Goal: Communication & Community: Participate in discussion

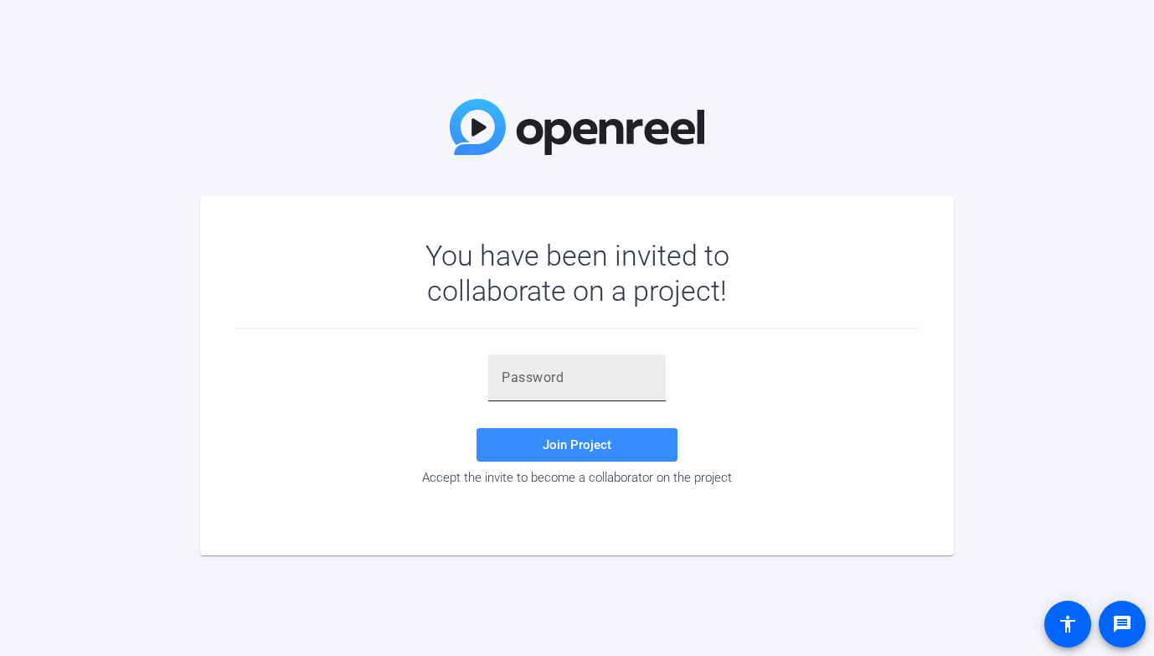
click at [527, 370] on input "text" at bounding box center [577, 378] width 151 height 20
paste input "XI_wD_"
type input "XI_wD_"
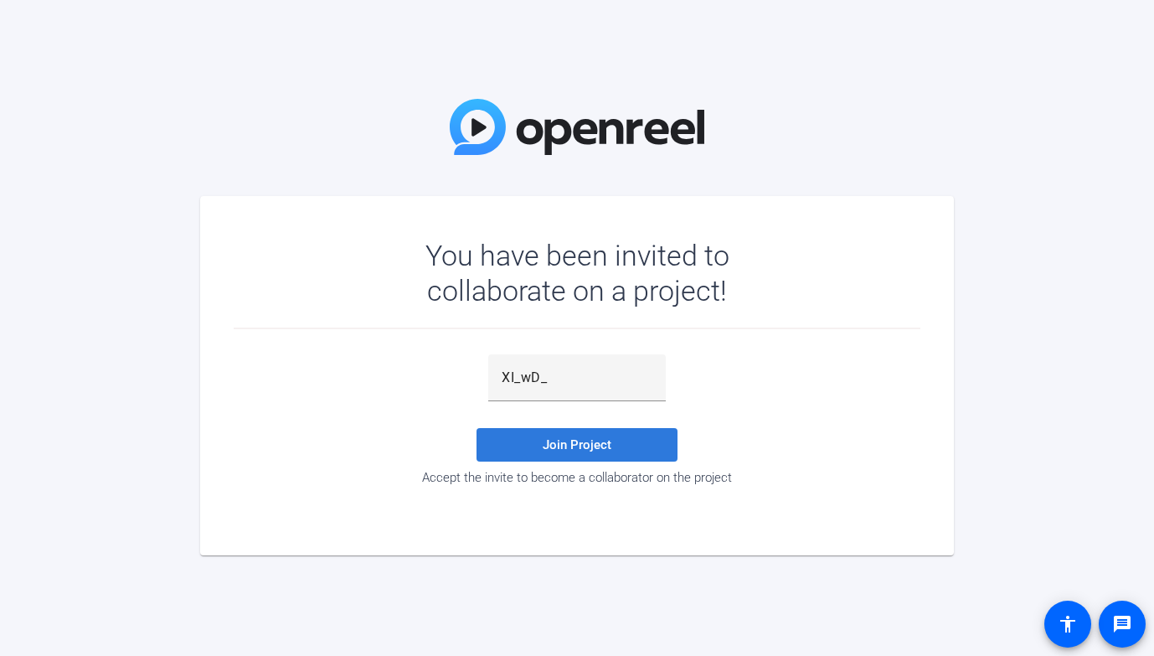
click at [537, 444] on span at bounding box center [576, 445] width 201 height 40
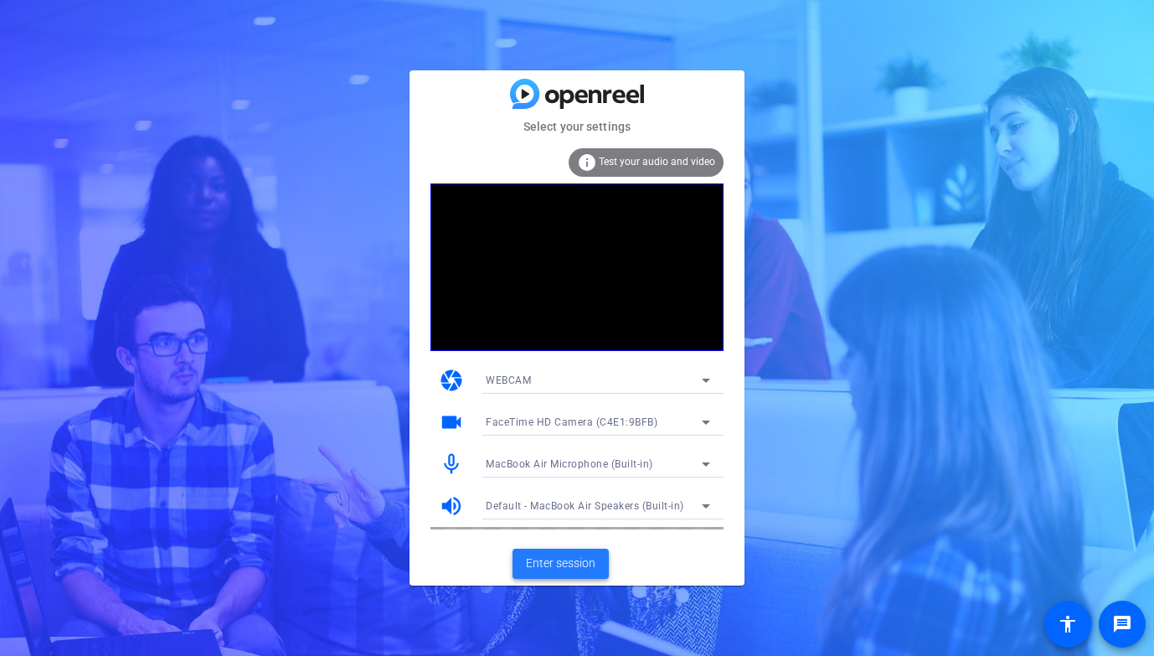
click at [535, 558] on span "Enter session" at bounding box center [561, 563] width 70 height 18
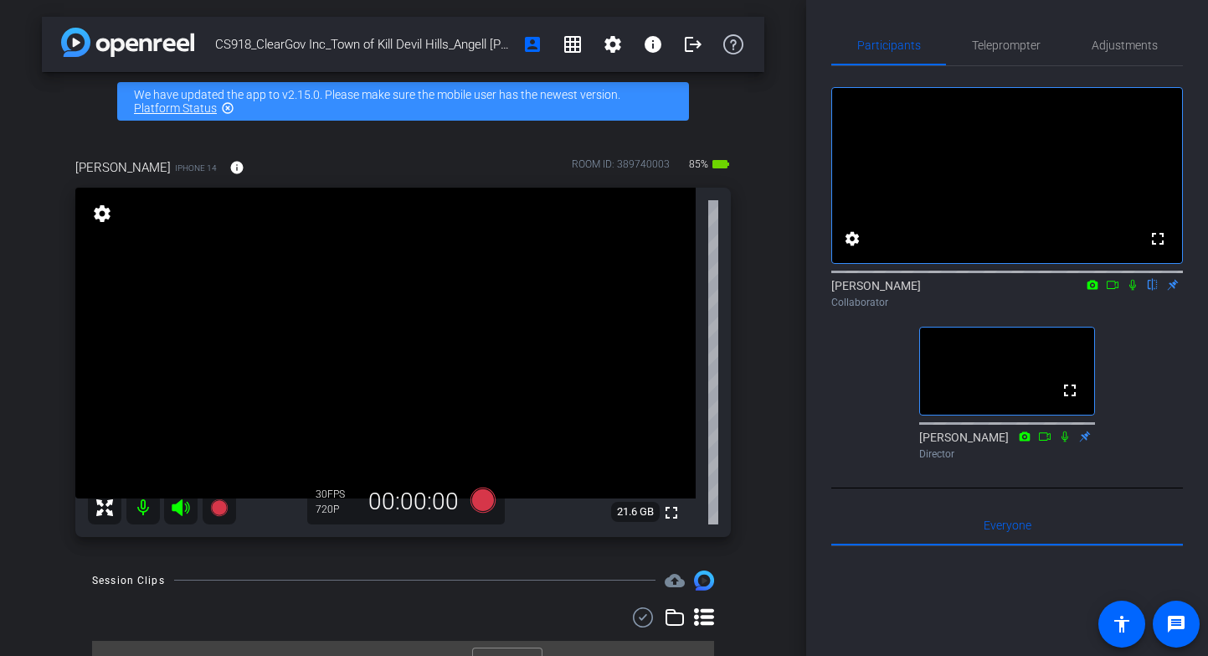
click at [1131, 291] on icon at bounding box center [1132, 285] width 13 height 12
click at [1108, 289] on icon at bounding box center [1113, 285] width 12 height 8
click at [1130, 291] on icon at bounding box center [1132, 285] width 13 height 12
click at [1132, 291] on icon at bounding box center [1132, 285] width 13 height 12
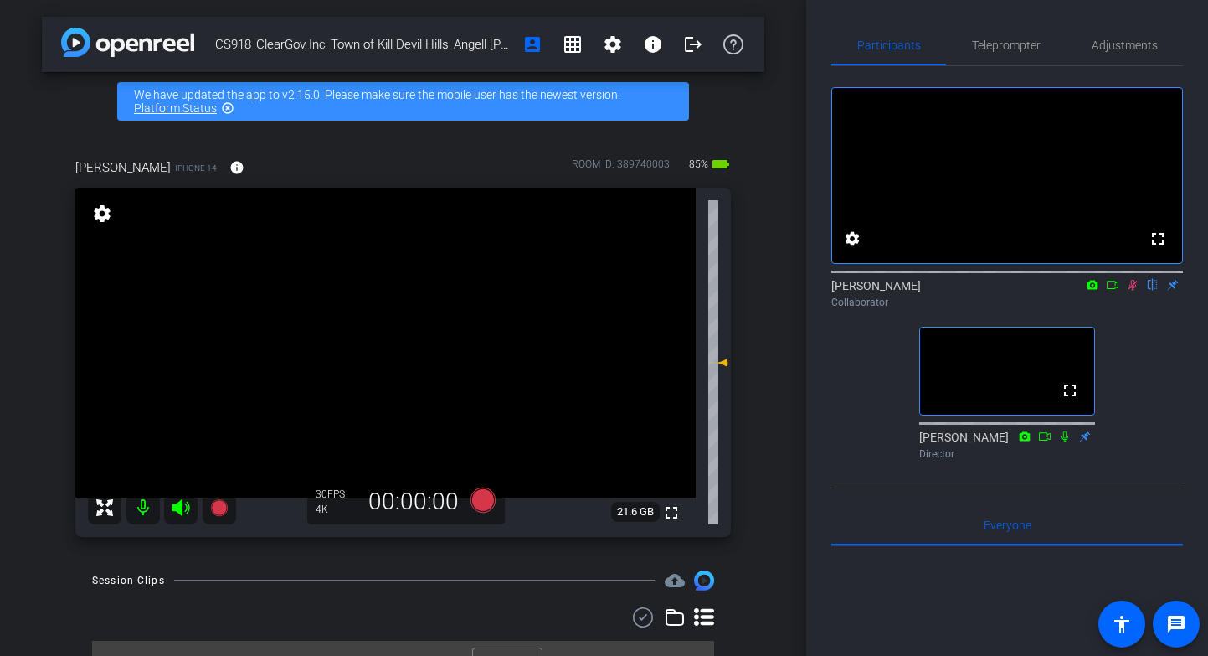
click at [1132, 291] on icon at bounding box center [1132, 285] width 13 height 12
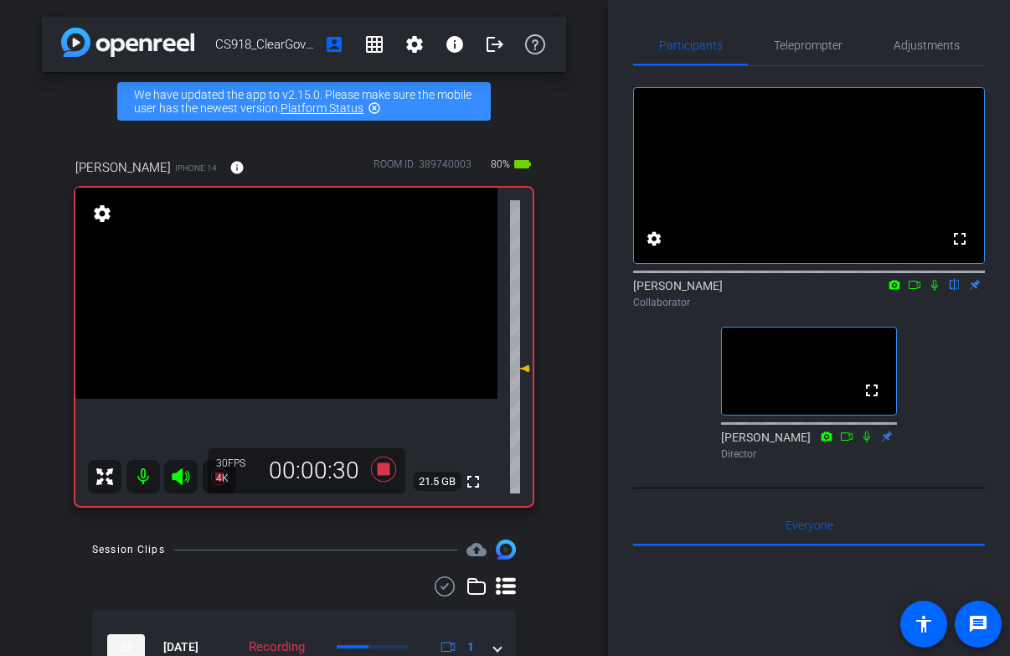
click at [934, 291] on icon at bounding box center [934, 285] width 13 height 12
click at [933, 291] on icon at bounding box center [934, 285] width 13 height 12
click at [931, 291] on icon at bounding box center [934, 285] width 9 height 11
click at [935, 292] on mat-icon at bounding box center [934, 284] width 20 height 15
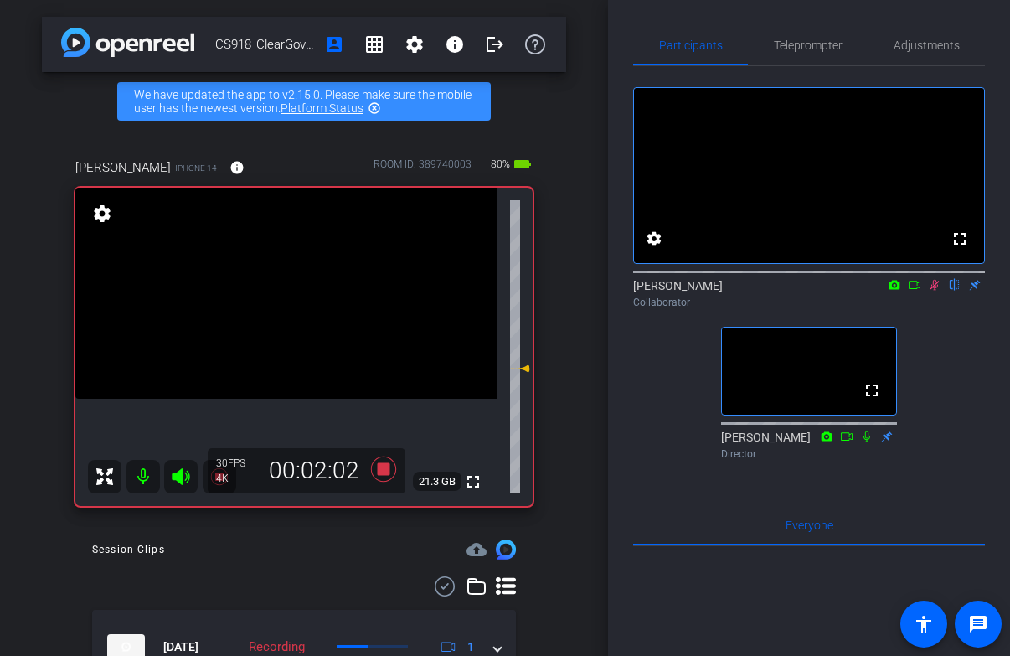
click at [940, 373] on div "fullscreen settings [PERSON_NAME] flip Collaborator fullscreen [PERSON_NAME] Di…" at bounding box center [809, 266] width 352 height 400
click at [930, 291] on icon at bounding box center [934, 285] width 13 height 12
click at [935, 291] on icon at bounding box center [934, 285] width 7 height 11
click at [935, 291] on icon at bounding box center [934, 285] width 9 height 11
click at [932, 291] on icon at bounding box center [934, 285] width 7 height 11
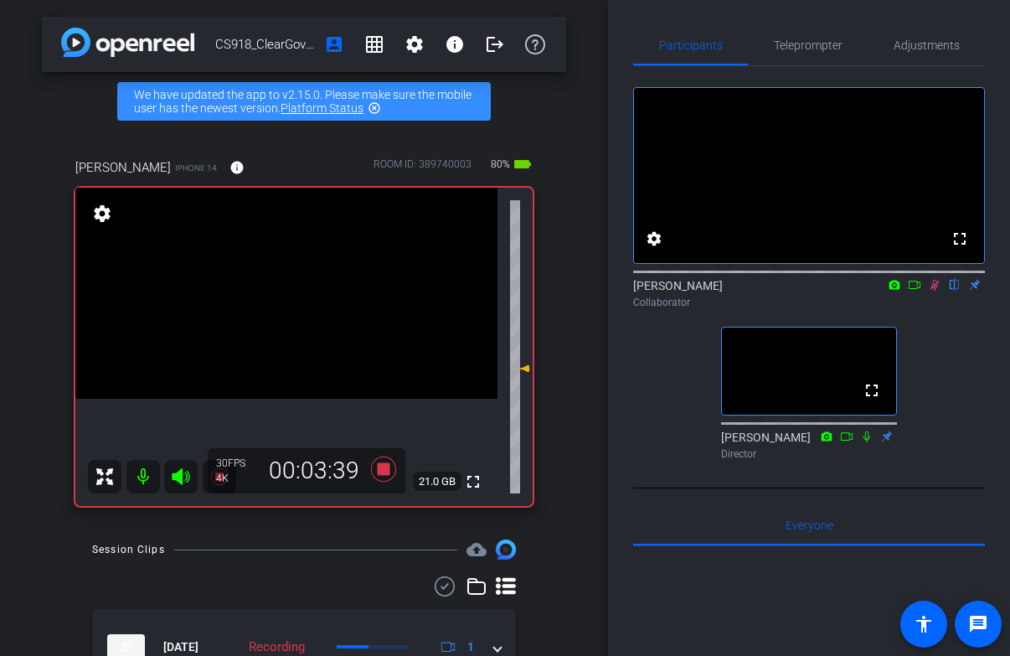
click at [932, 291] on icon at bounding box center [934, 285] width 13 height 12
click at [930, 291] on icon at bounding box center [934, 285] width 13 height 12
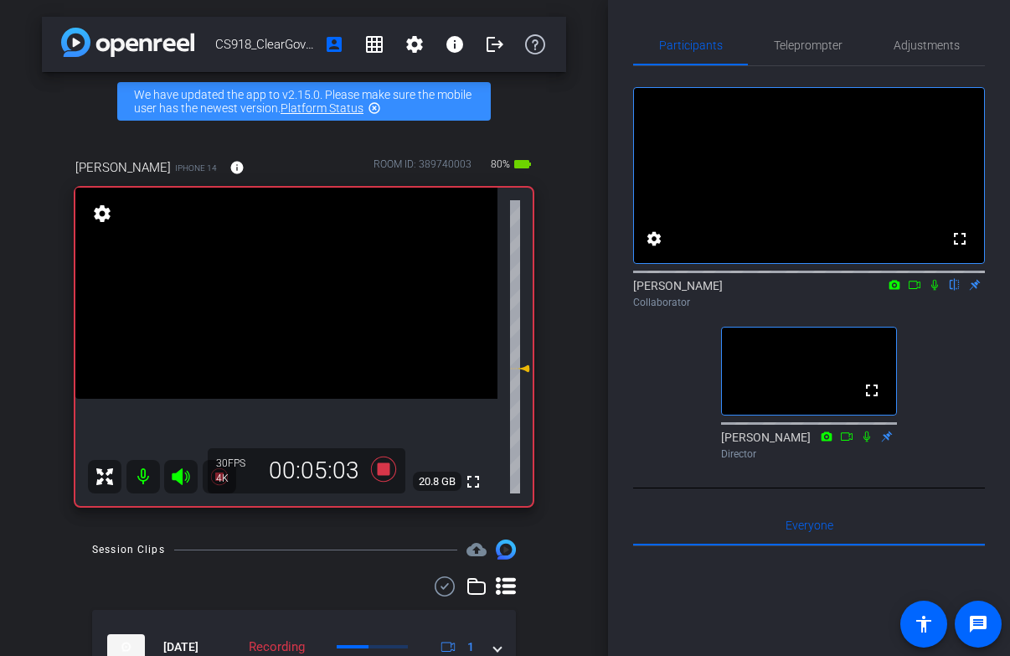
click at [935, 291] on icon at bounding box center [934, 285] width 13 height 12
click at [930, 291] on icon at bounding box center [934, 285] width 13 height 12
click at [932, 291] on icon at bounding box center [934, 285] width 13 height 12
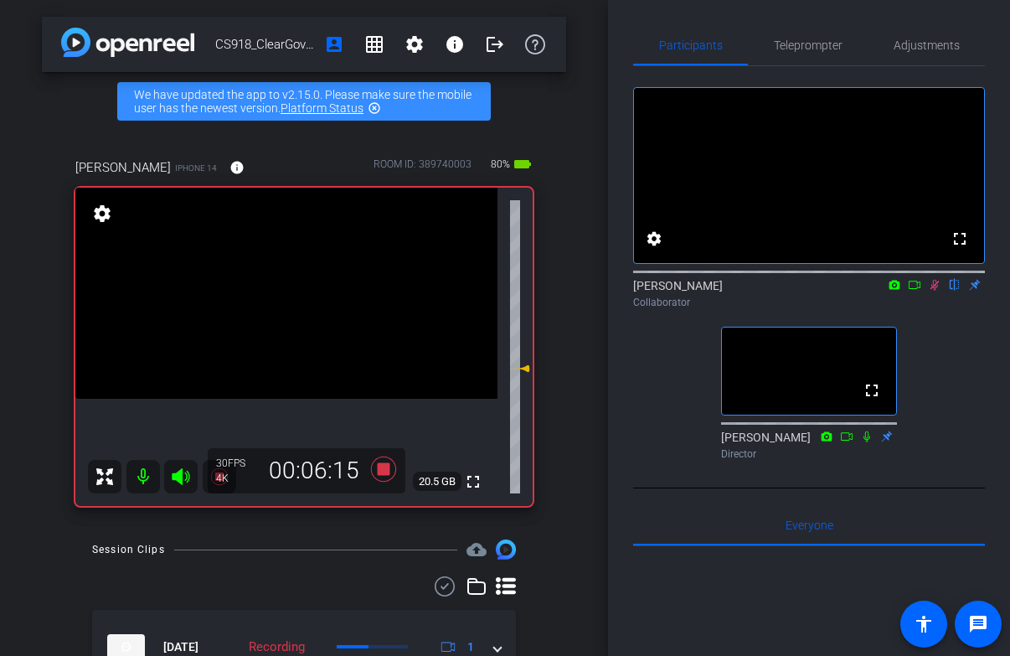
click at [933, 291] on icon at bounding box center [934, 285] width 9 height 11
click at [935, 291] on icon at bounding box center [934, 285] width 13 height 12
click at [936, 291] on icon at bounding box center [934, 285] width 13 height 12
click at [931, 291] on icon at bounding box center [934, 285] width 13 height 12
click at [934, 291] on icon at bounding box center [934, 285] width 13 height 12
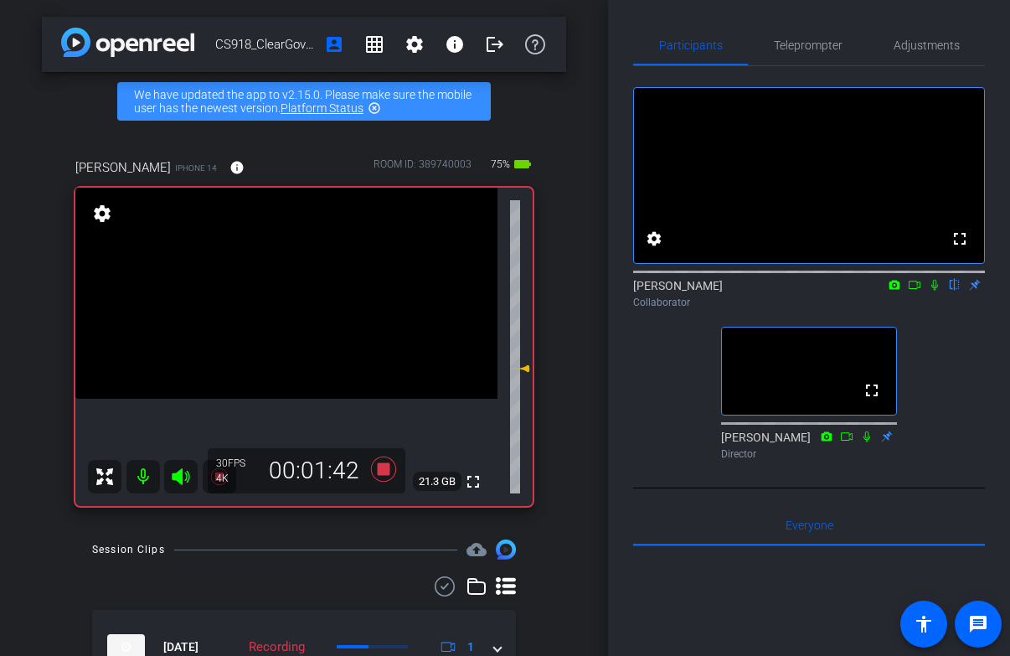
click at [935, 291] on icon at bounding box center [934, 285] width 7 height 11
click at [935, 291] on icon at bounding box center [934, 285] width 9 height 11
click at [935, 277] on div at bounding box center [809, 270] width 352 height 13
click at [934, 291] on icon at bounding box center [934, 285] width 13 height 12
click at [935, 291] on icon at bounding box center [934, 285] width 9 height 11
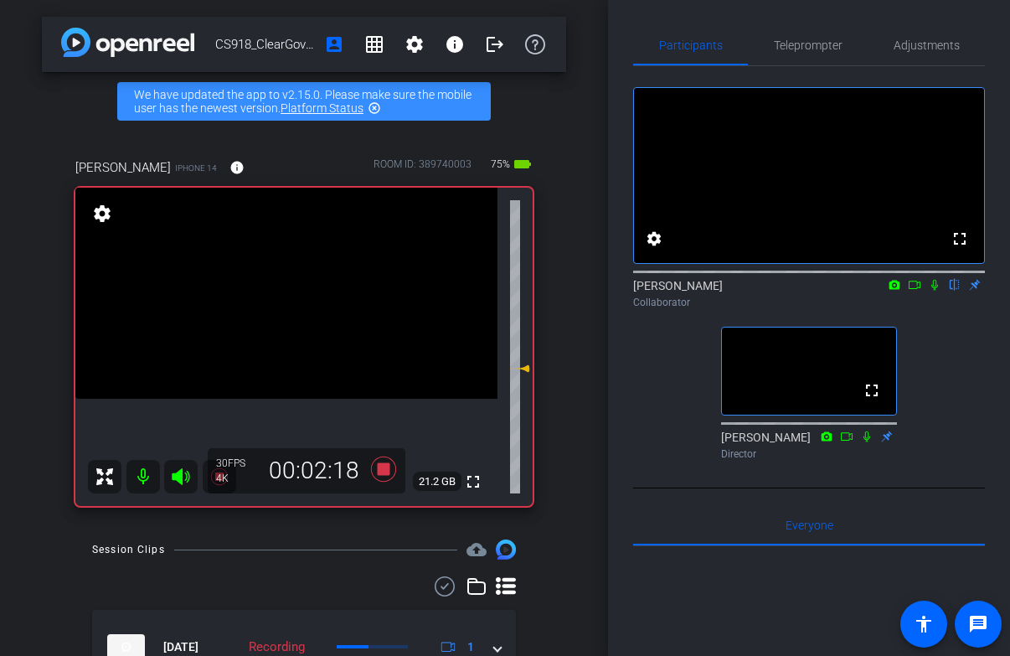
click at [935, 291] on icon at bounding box center [934, 285] width 7 height 11
click at [935, 291] on icon at bounding box center [934, 285] width 9 height 11
click at [931, 291] on icon at bounding box center [934, 285] width 13 height 12
click at [932, 291] on icon at bounding box center [934, 285] width 9 height 11
click at [930, 291] on icon at bounding box center [934, 285] width 13 height 12
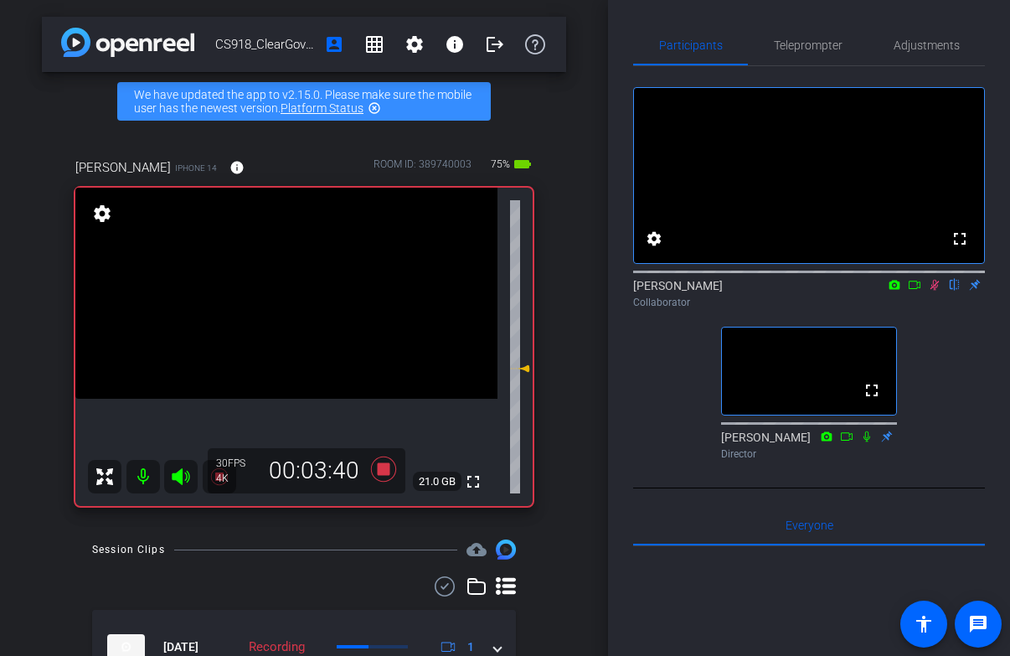
click at [930, 291] on icon at bounding box center [934, 285] width 13 height 12
click at [932, 291] on icon at bounding box center [934, 285] width 9 height 11
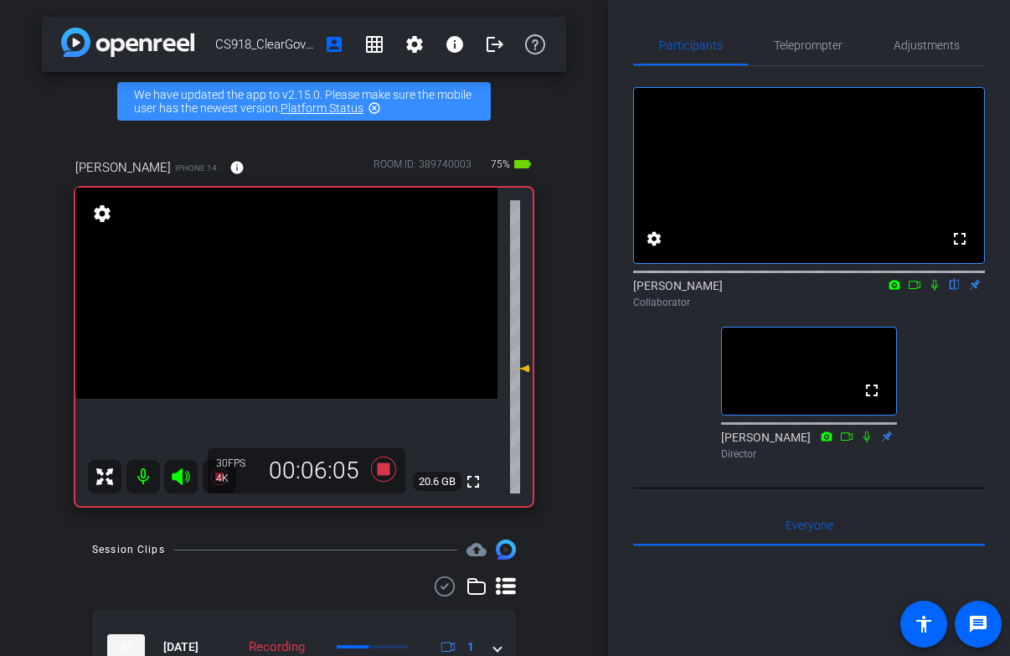
click at [937, 291] on icon at bounding box center [934, 285] width 7 height 11
click at [933, 291] on icon at bounding box center [934, 285] width 13 height 12
click at [933, 291] on icon at bounding box center [934, 285] width 7 height 11
click at [933, 291] on icon at bounding box center [934, 285] width 9 height 11
click at [939, 291] on icon at bounding box center [934, 285] width 13 height 12
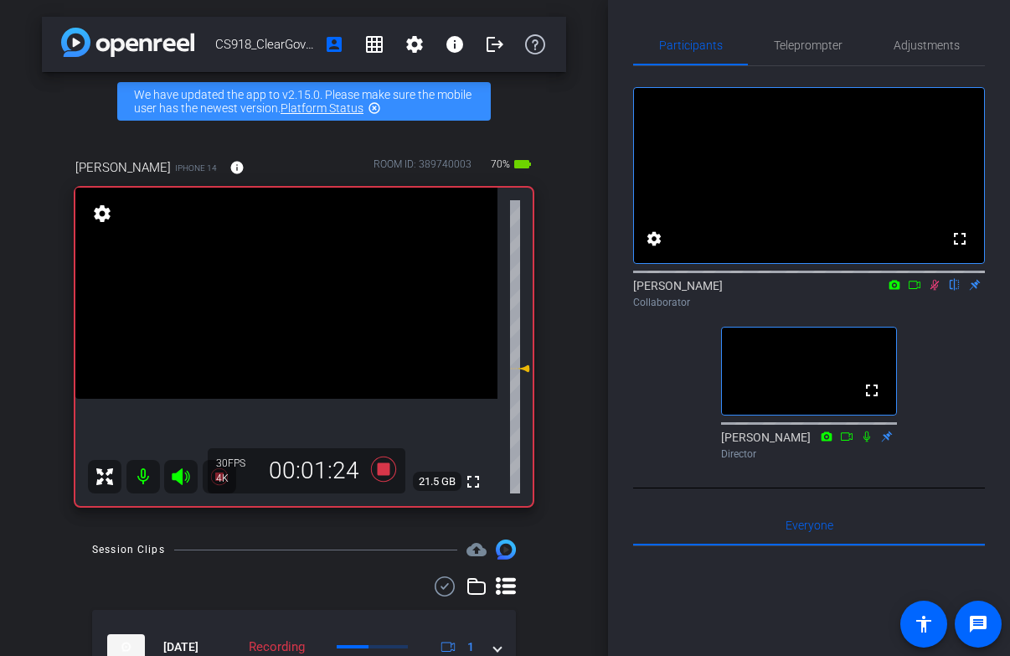
click at [939, 291] on icon at bounding box center [934, 285] width 13 height 12
click at [932, 291] on icon at bounding box center [934, 285] width 7 height 11
click at [657, 380] on div "fullscreen settings [PERSON_NAME] flip Collaborator fullscreen [PERSON_NAME] Di…" at bounding box center [809, 266] width 352 height 400
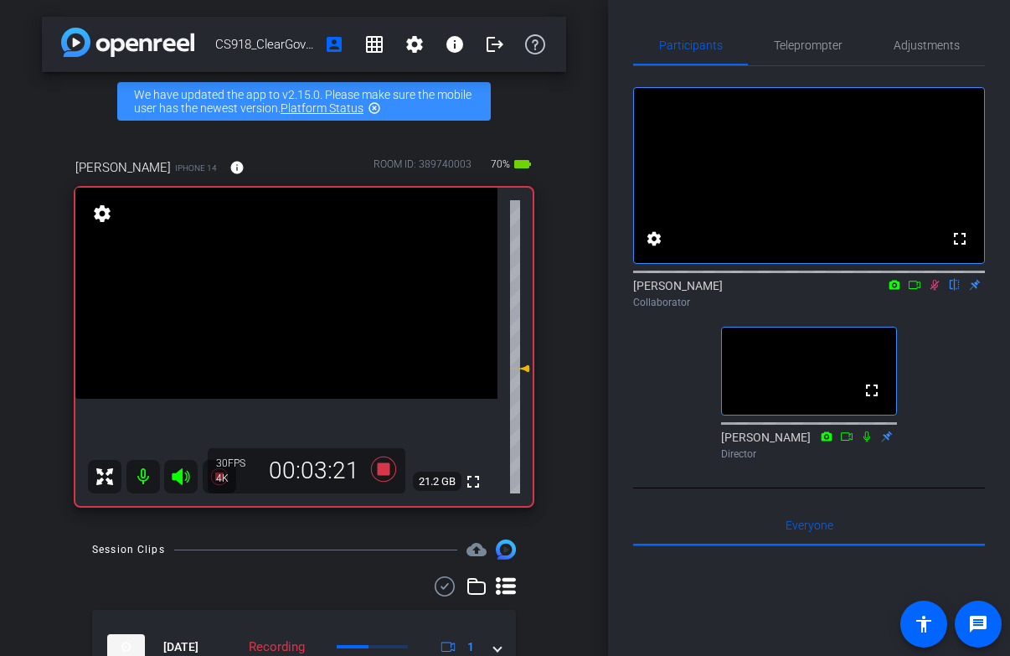
click at [932, 291] on icon at bounding box center [934, 285] width 13 height 12
click at [931, 291] on icon at bounding box center [934, 285] width 7 height 11
click at [931, 291] on icon at bounding box center [934, 285] width 9 height 11
click at [931, 291] on icon at bounding box center [934, 285] width 7 height 11
click at [931, 291] on icon at bounding box center [934, 285] width 9 height 11
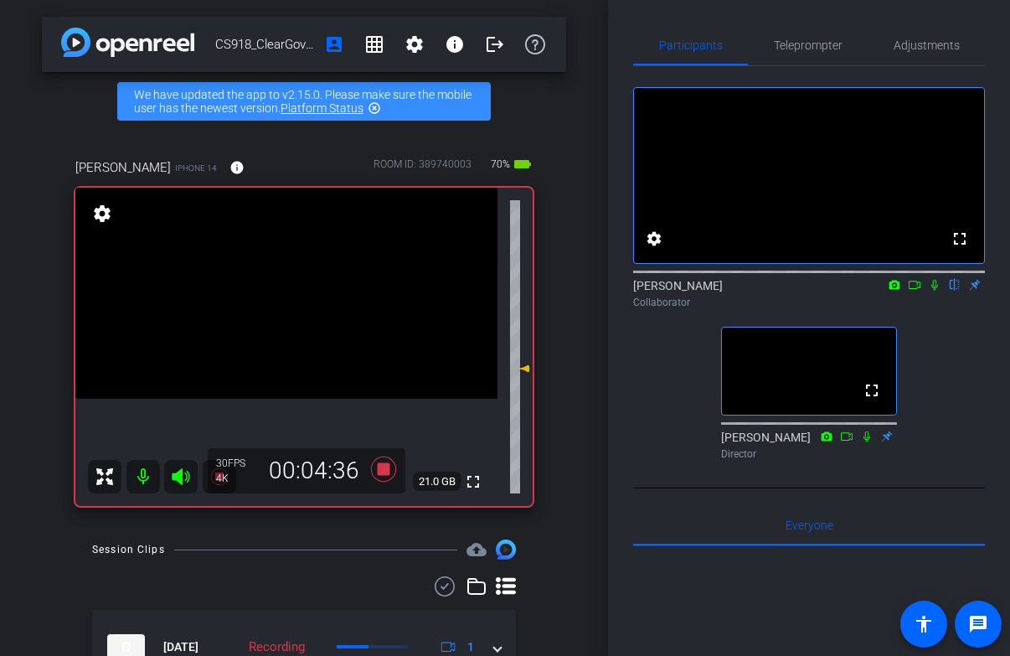
click at [933, 291] on icon at bounding box center [934, 285] width 13 height 12
click at [741, 310] on div "Collaborator" at bounding box center [809, 302] width 352 height 15
click at [936, 291] on icon at bounding box center [934, 285] width 9 height 11
click at [936, 291] on icon at bounding box center [934, 285] width 13 height 12
click at [932, 291] on icon at bounding box center [934, 285] width 13 height 12
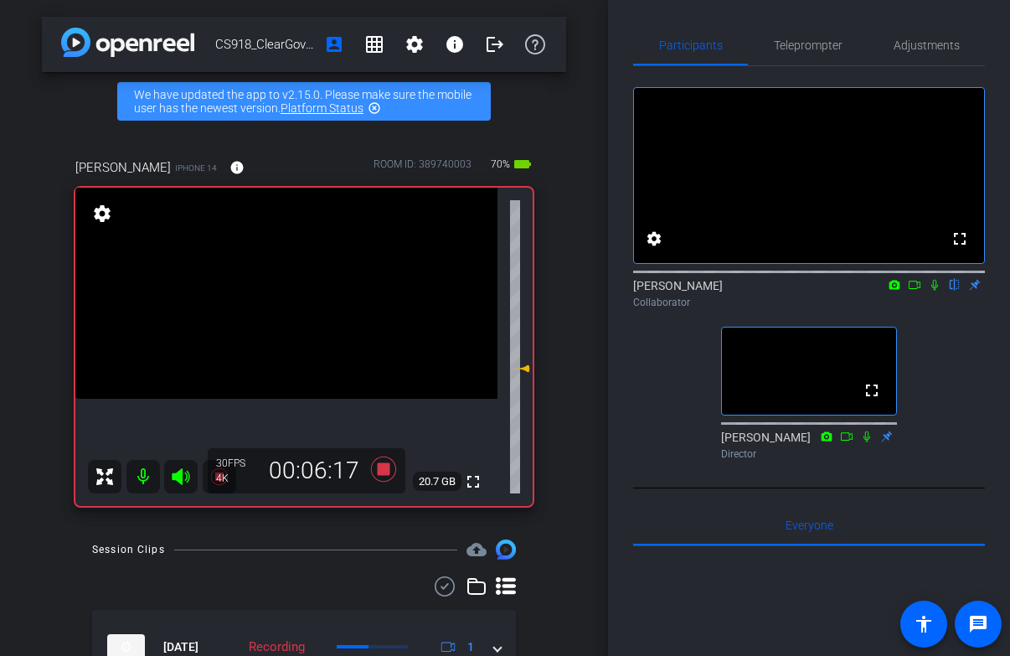
click at [932, 291] on icon at bounding box center [934, 285] width 13 height 12
click at [930, 291] on icon at bounding box center [934, 285] width 13 height 12
click at [935, 291] on icon at bounding box center [934, 285] width 13 height 12
click at [936, 291] on icon at bounding box center [934, 285] width 13 height 12
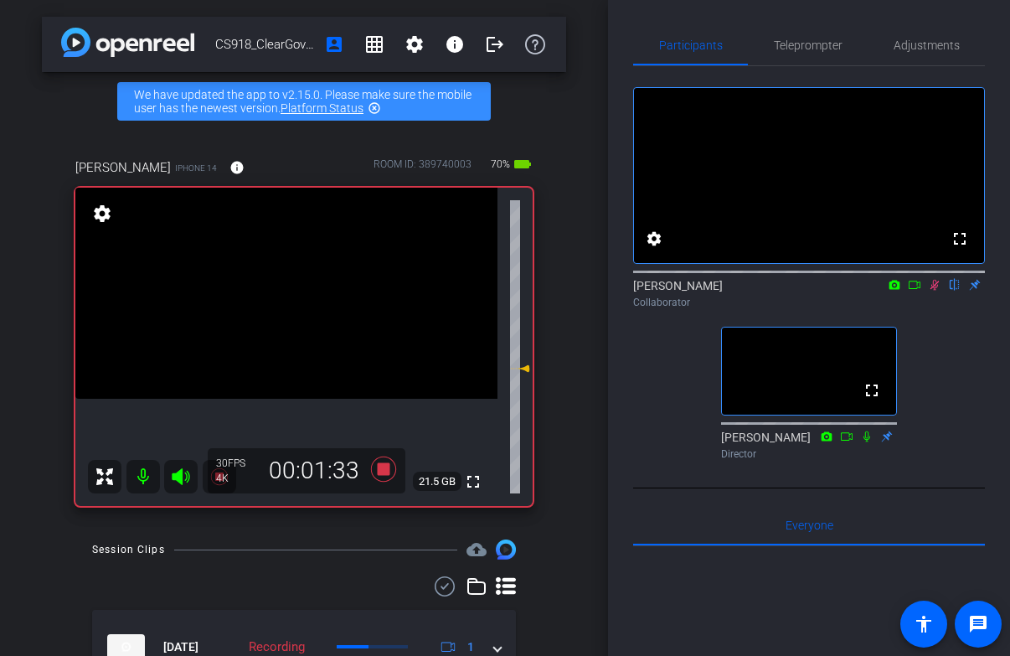
click at [932, 291] on icon at bounding box center [934, 285] width 13 height 12
click at [934, 291] on icon at bounding box center [934, 285] width 7 height 11
click at [933, 291] on icon at bounding box center [934, 285] width 13 height 12
click at [932, 291] on icon at bounding box center [934, 285] width 13 height 12
click at [931, 291] on icon at bounding box center [934, 285] width 13 height 12
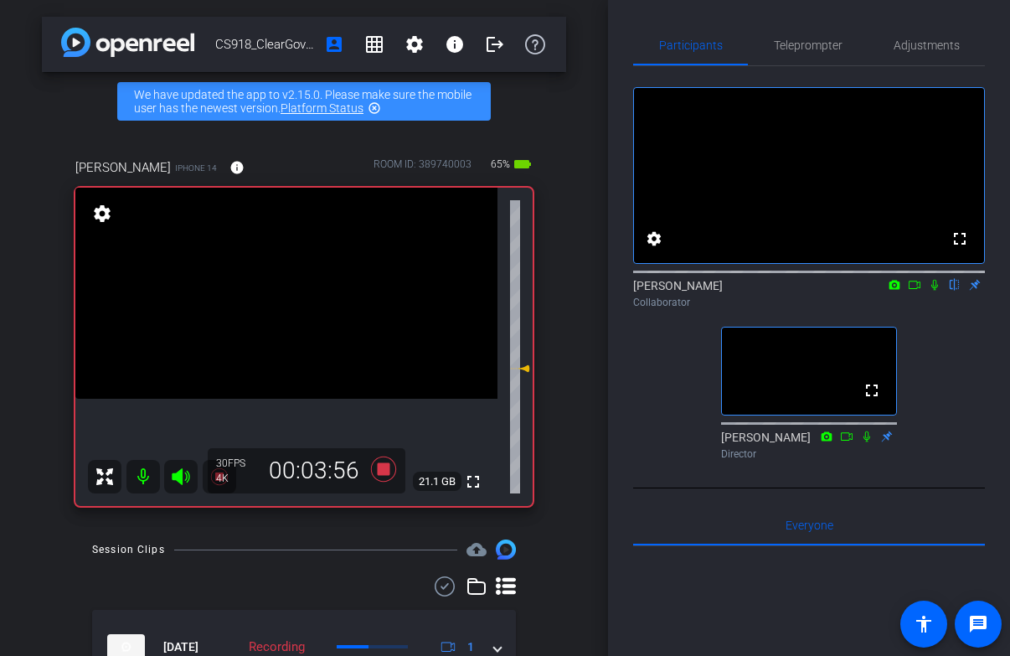
drag, startPoint x: 931, startPoint y: 308, endPoint x: 945, endPoint y: 349, distance: 43.2
click at [945, 349] on div "fullscreen settings [PERSON_NAME] flip Collaborator fullscreen [PERSON_NAME] Di…" at bounding box center [809, 266] width 352 height 400
click at [932, 291] on icon at bounding box center [934, 285] width 13 height 12
click at [935, 291] on icon at bounding box center [934, 285] width 13 height 12
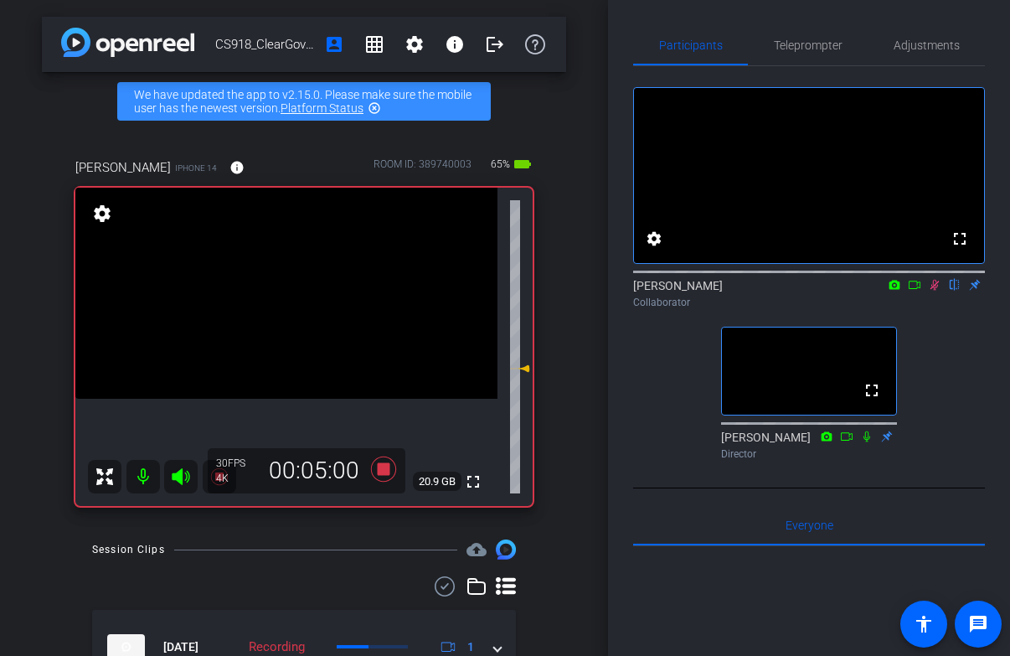
click at [935, 291] on icon at bounding box center [934, 285] width 13 height 12
drag, startPoint x: 931, startPoint y: 311, endPoint x: 963, endPoint y: 488, distance: 180.4
click at [963, 466] on div "fullscreen settings [PERSON_NAME] flip Collaborator fullscreen [PERSON_NAME] Di…" at bounding box center [809, 266] width 352 height 400
click at [933, 291] on icon at bounding box center [934, 285] width 7 height 11
click at [933, 291] on icon at bounding box center [934, 285] width 9 height 11
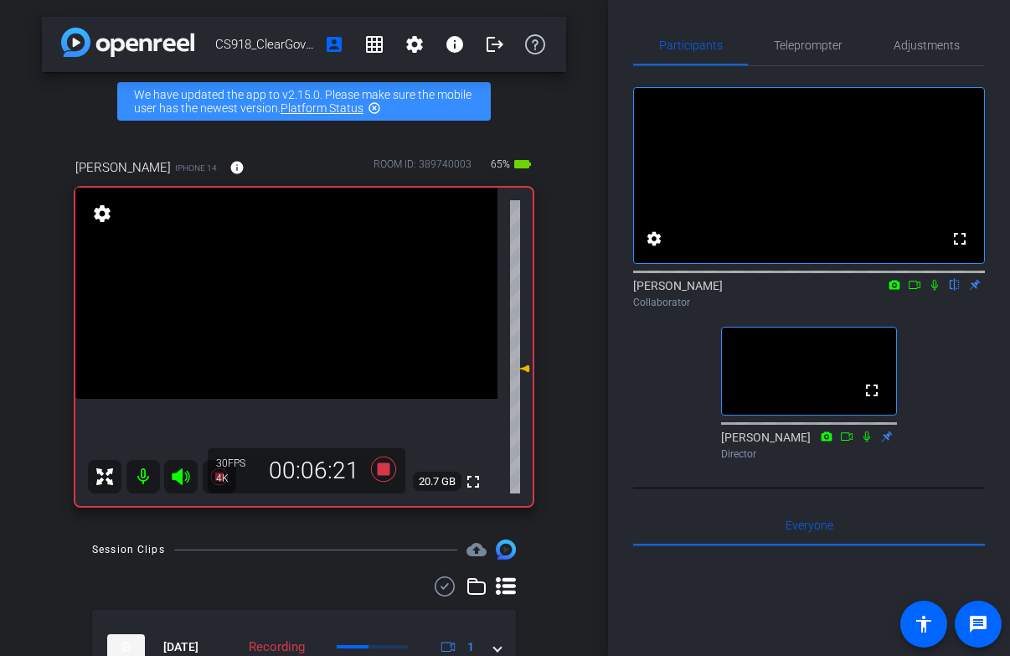
click at [930, 291] on icon at bounding box center [934, 285] width 13 height 12
click at [930, 291] on icon at bounding box center [934, 285] width 9 height 11
